Goal: Information Seeking & Learning: Check status

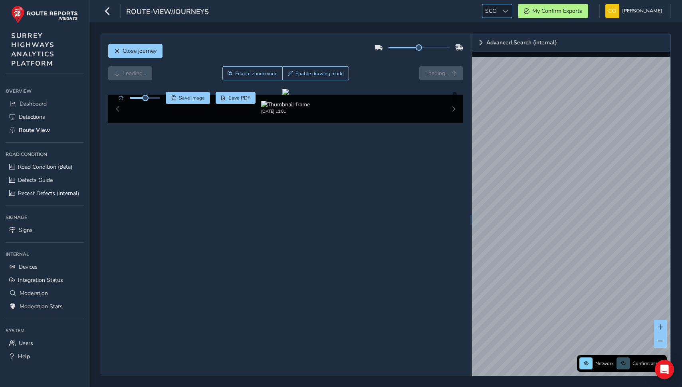
click at [499, 4] on div "SCC SCC" at bounding box center [497, 11] width 30 height 14
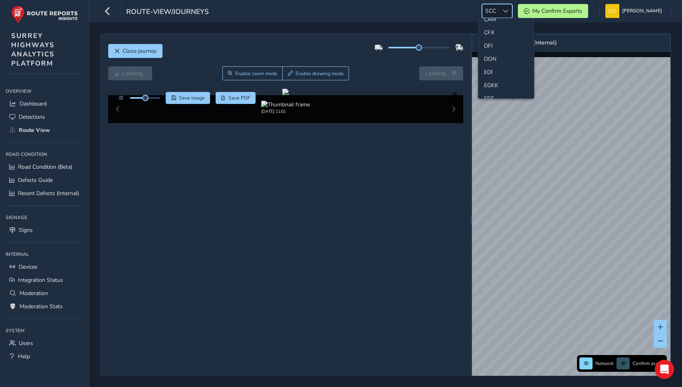
scroll to position [81, 0]
click at [492, 76] on li "ESS" at bounding box center [506, 78] width 56 height 13
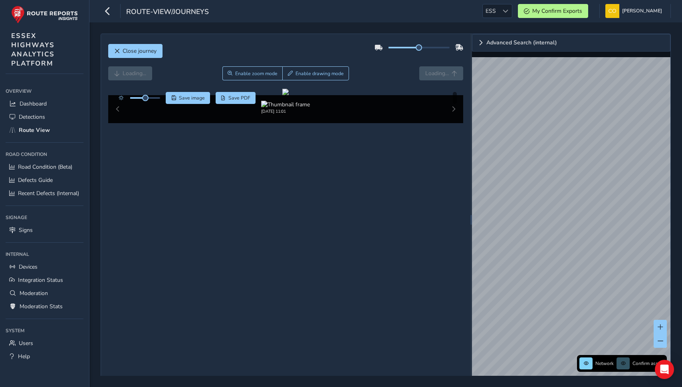
click at [364, 67] on div "Loading... Enable zoom mode Enable drawing mode Loading..." at bounding box center [285, 73] width 355 height 14
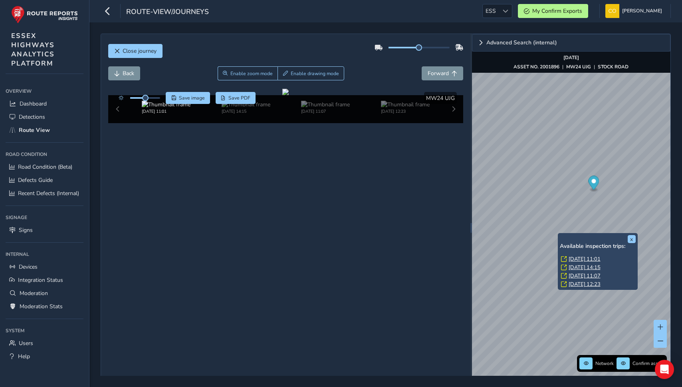
click at [590, 267] on link "Fri, 29 Aug, 14:15" at bounding box center [585, 267] width 32 height 7
